Goal: Information Seeking & Learning: Learn about a topic

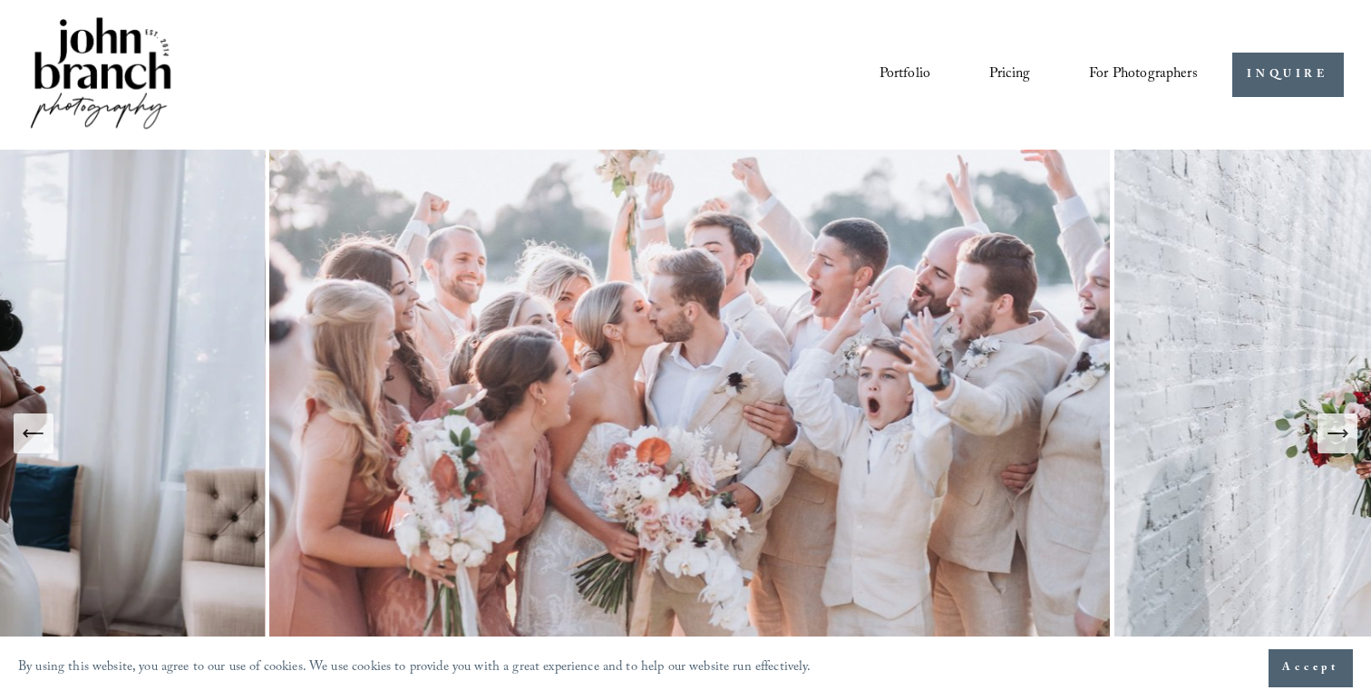
click at [1146, 80] on span "For Photographers" at bounding box center [1143, 75] width 109 height 28
click at [1145, 68] on span "For Photographers" at bounding box center [1143, 75] width 109 height 28
click at [0, 0] on span "Presets" at bounding box center [0, 0] width 0 height 0
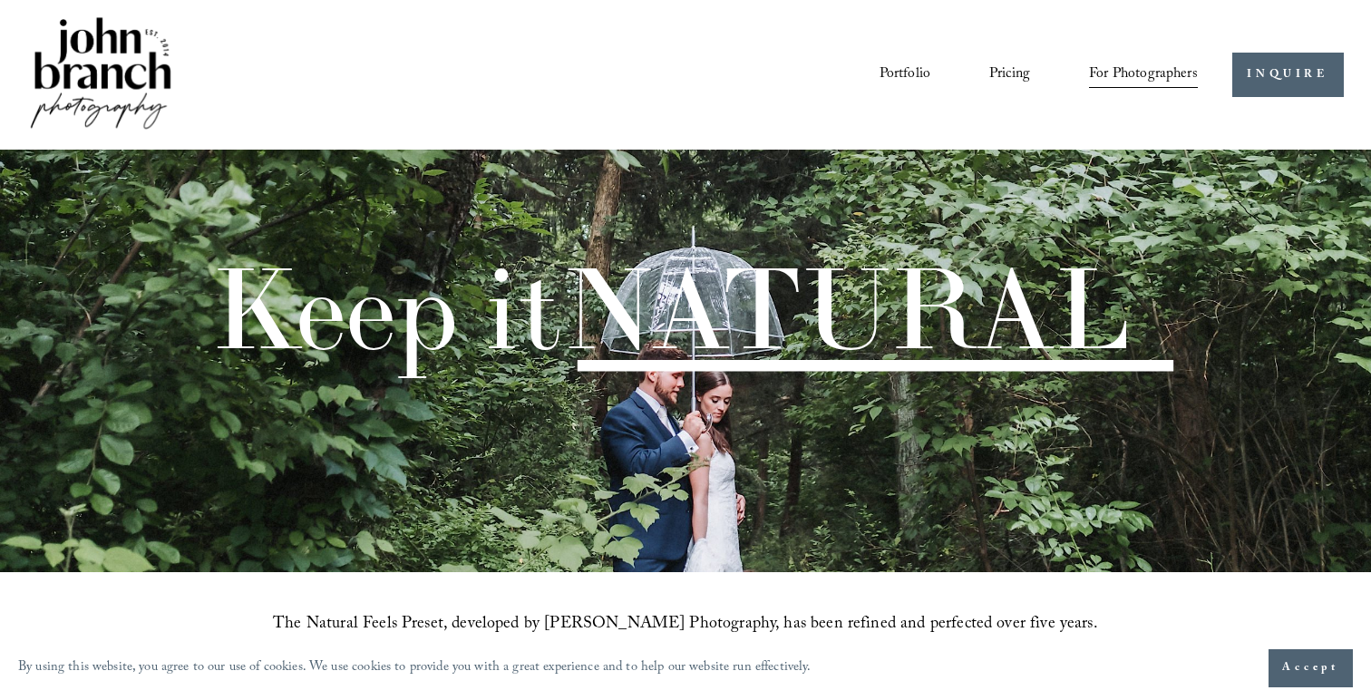
click at [0, 0] on span "Education" at bounding box center [0, 0] width 0 height 0
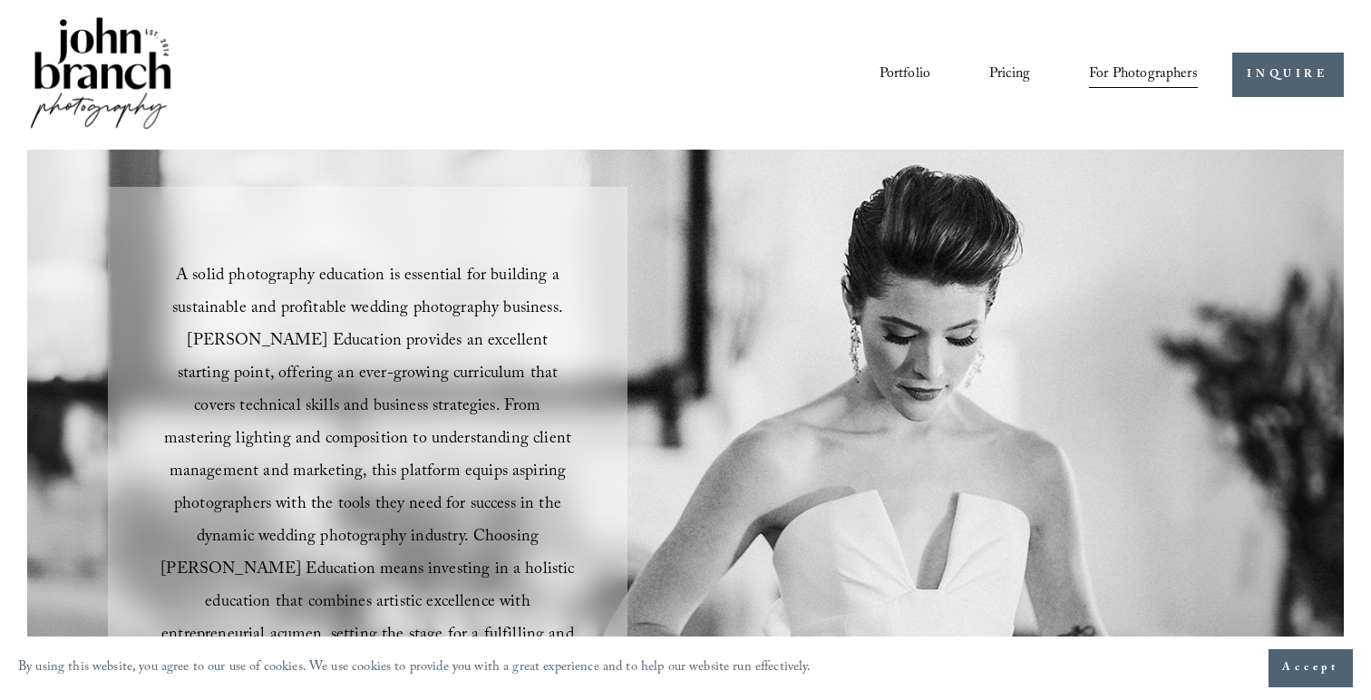
click at [0, 0] on link "Blog" at bounding box center [0, 0] width 0 height 0
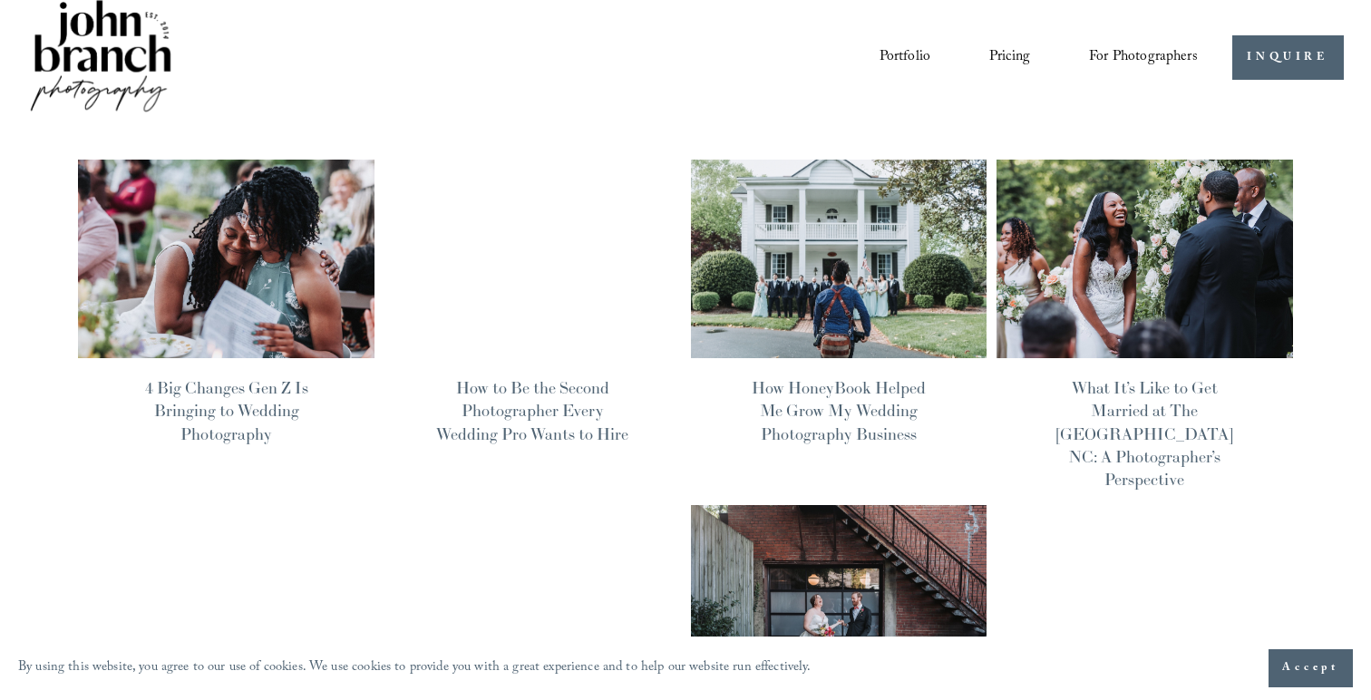
scroll to position [15, 0]
